Goal: Find specific page/section: Find specific page/section

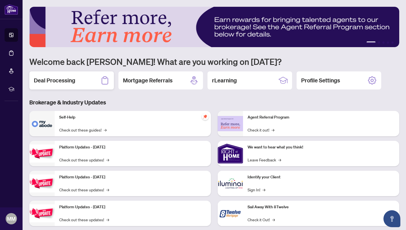
click at [62, 80] on h2 "Deal Processing" at bounding box center [54, 80] width 41 height 8
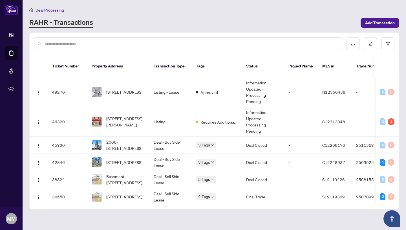
click at [74, 42] on input "text" at bounding box center [191, 44] width 293 height 6
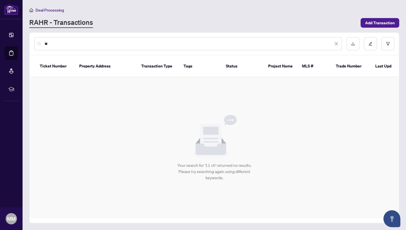
type input "*"
type input "***"
